Goal: Information Seeking & Learning: Find contact information

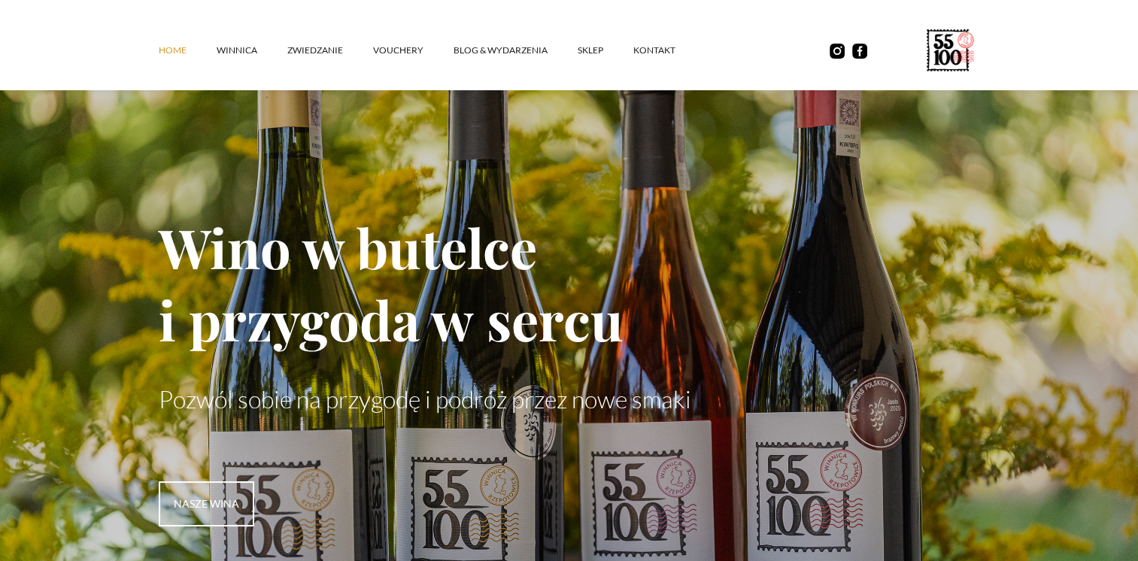
click at [710, 41] on div "Home winnica ZWIEDZANIE vouchery Blog & Wydarzenia SKLEP kontakt" at bounding box center [569, 51] width 821 height 57
click at [648, 47] on link "kontakt" at bounding box center [669, 50] width 72 height 45
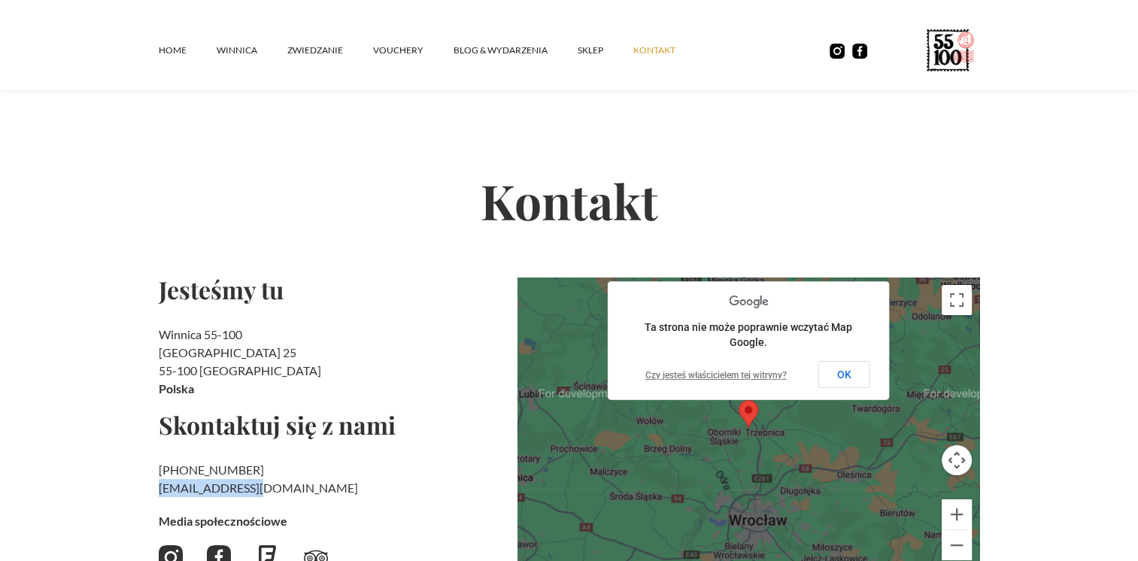
drag, startPoint x: 150, startPoint y: 489, endPoint x: 278, endPoint y: 490, distance: 127.1
click at [278, 490] on section "Kontakt Jesteśmy tu Winnica 55-100 Rzepotowice 25 55-100 Trzebnica [GEOGRAPHIC_…" at bounding box center [569, 366] width 1138 height 637
drag, startPoint x: 278, startPoint y: 490, endPoint x: 223, endPoint y: 487, distance: 55.0
copy h2 "‍ kontakt@55100.pl"
click at [408, 150] on h2 "Kontakt" at bounding box center [569, 200] width 821 height 154
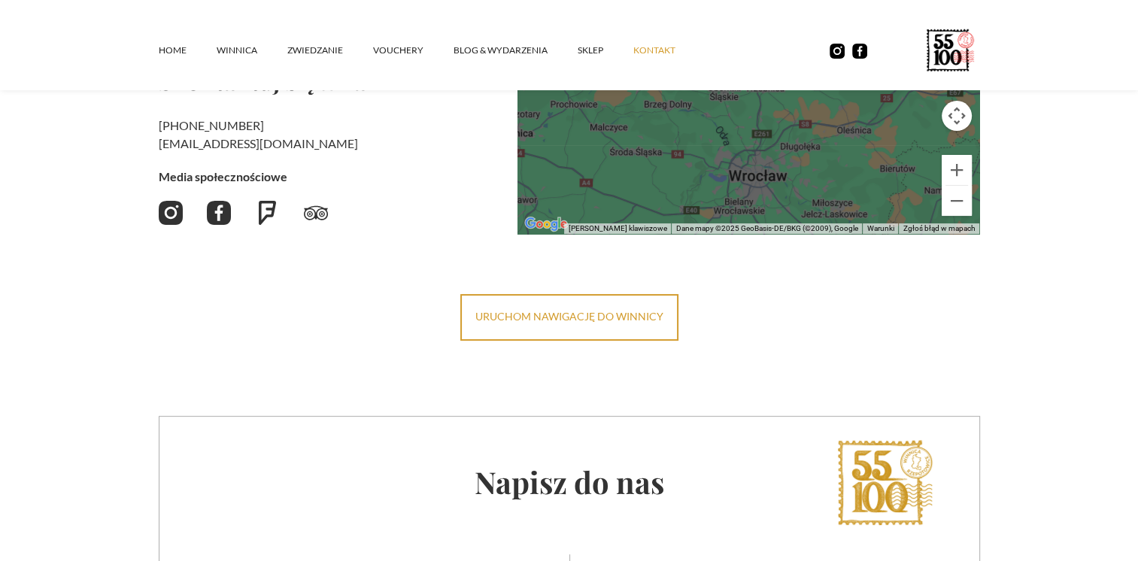
scroll to position [168, 0]
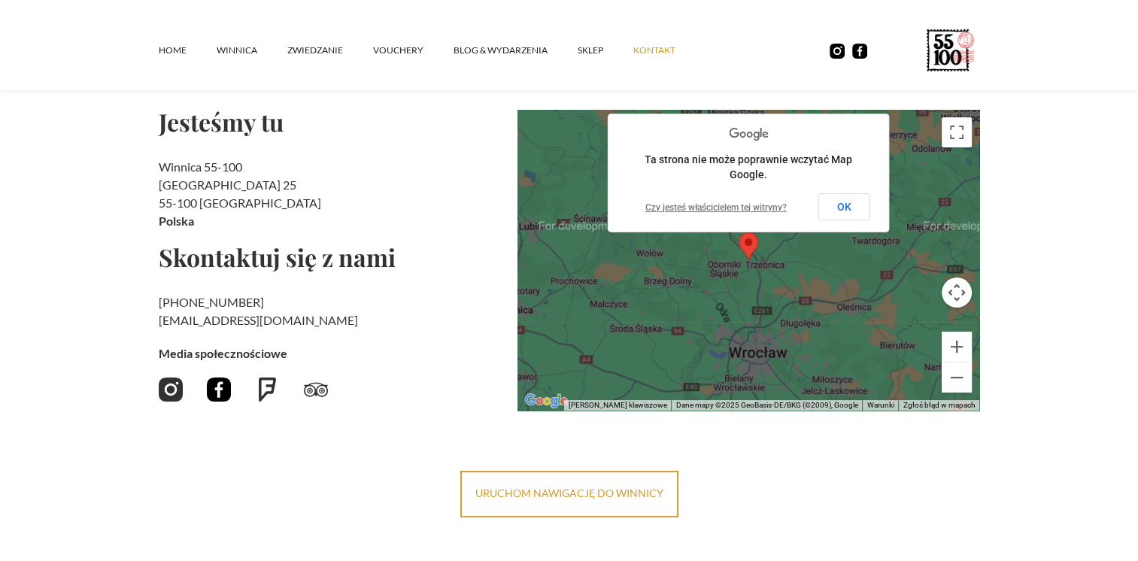
click at [212, 393] on img at bounding box center [219, 390] width 24 height 24
